Goal: Task Accomplishment & Management: Complete application form

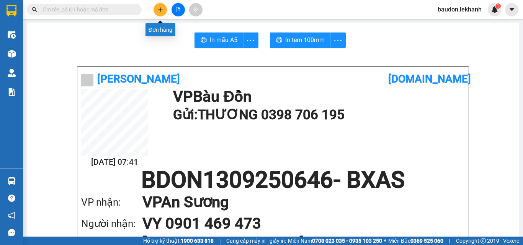
click at [162, 10] on icon "plus" at bounding box center [160, 9] width 4 height 0
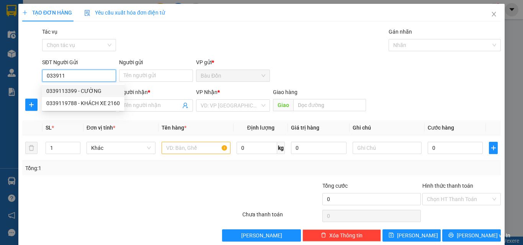
click at [74, 87] on div "0339113399 - CƯỜNG" at bounding box center [82, 91] width 73 height 8
type input "0339113399"
type input "CƯỜNG"
type input "0339113399"
type input "CƯỜNG"
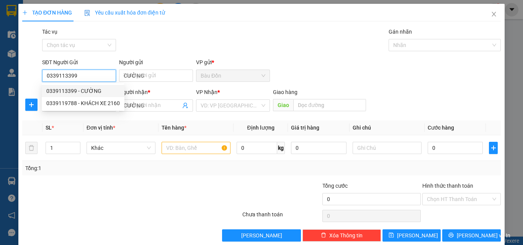
type input "50.000"
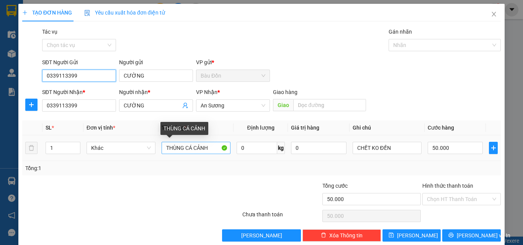
type input "0339113399"
drag, startPoint x: 165, startPoint y: 146, endPoint x: 222, endPoint y: 157, distance: 58.1
click at [222, 157] on td "THÙNG CÁ CẢNH" at bounding box center [195, 149] width 75 height 26
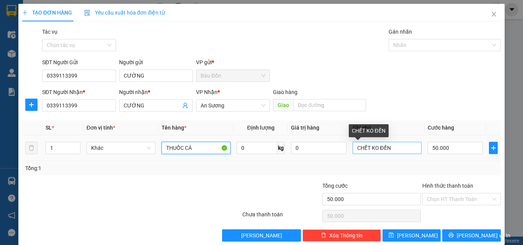
type input "THUỐC CÁ"
drag, startPoint x: 352, startPoint y: 147, endPoint x: 411, endPoint y: 146, distance: 59.0
click at [411, 146] on input "CHẾT KO ĐỀN" at bounding box center [387, 148] width 69 height 12
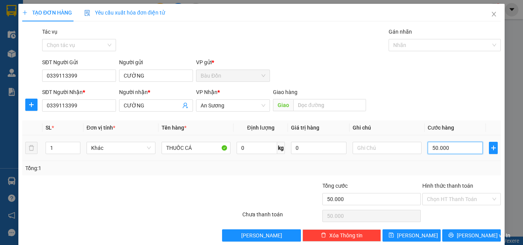
click at [434, 147] on input "50.000" at bounding box center [455, 148] width 55 height 12
type input "6"
type input "60"
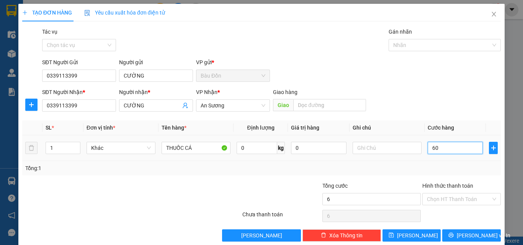
type input "60"
type input "6"
type input "0"
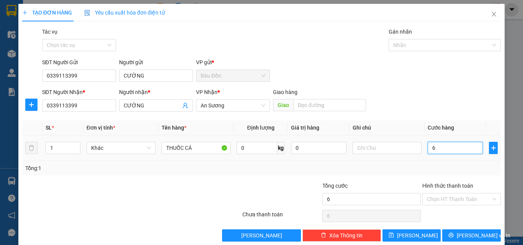
type input "0"
drag, startPoint x: 435, startPoint y: 152, endPoint x: 451, endPoint y: 154, distance: 16.2
click at [451, 154] on div "0" at bounding box center [455, 147] width 55 height 15
type input "7"
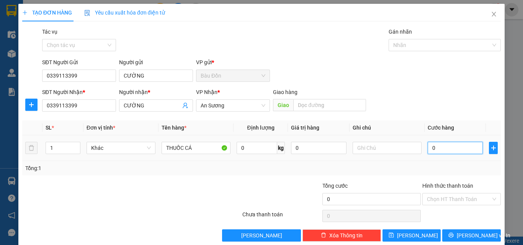
type input "7"
type input "70"
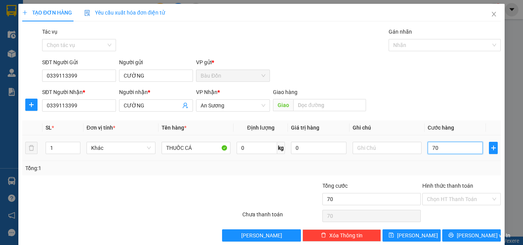
type input "700"
type input "7.000"
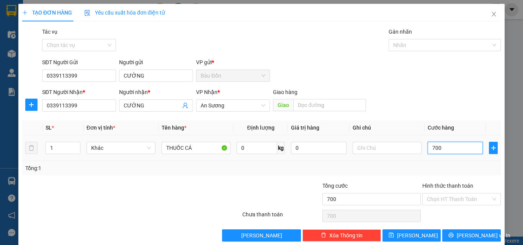
type input "7.000"
type input "70.000"
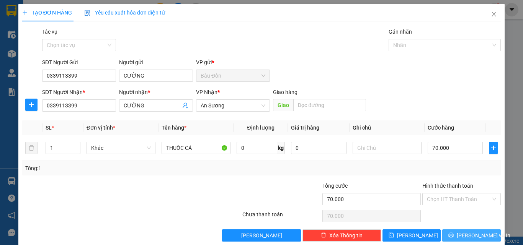
click at [459, 237] on button "[PERSON_NAME] và In" at bounding box center [471, 236] width 59 height 12
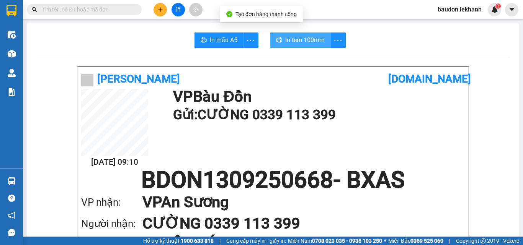
click at [285, 43] on span "In tem 100mm" at bounding box center [304, 40] width 39 height 10
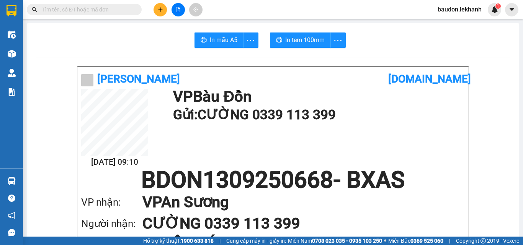
scroll to position [153, 0]
